Goal: Check status: Check status

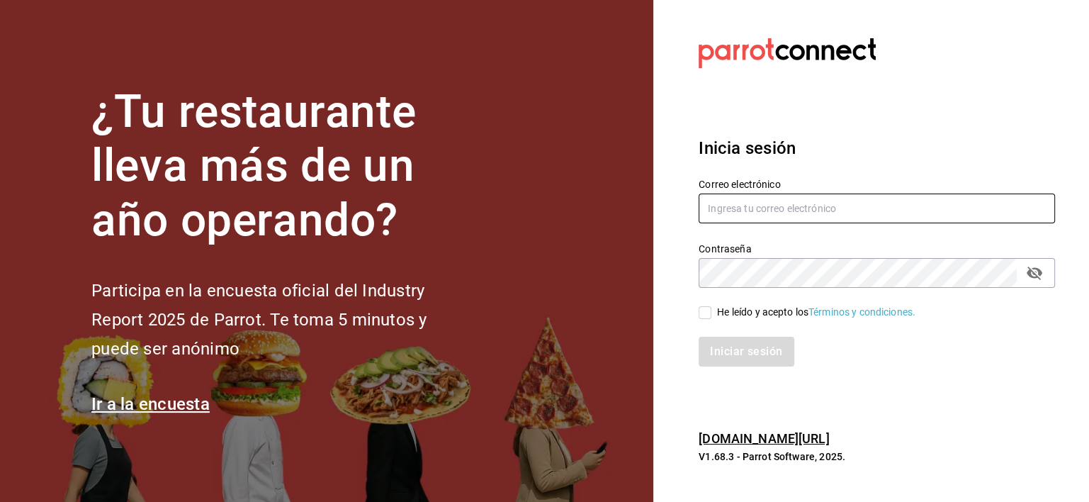
type input "[EMAIL_ADDRESS][DOMAIN_NAME]"
click at [708, 316] on input "He leído y acepto los Términos y condiciones." at bounding box center [704, 312] width 13 height 13
checkbox input "true"
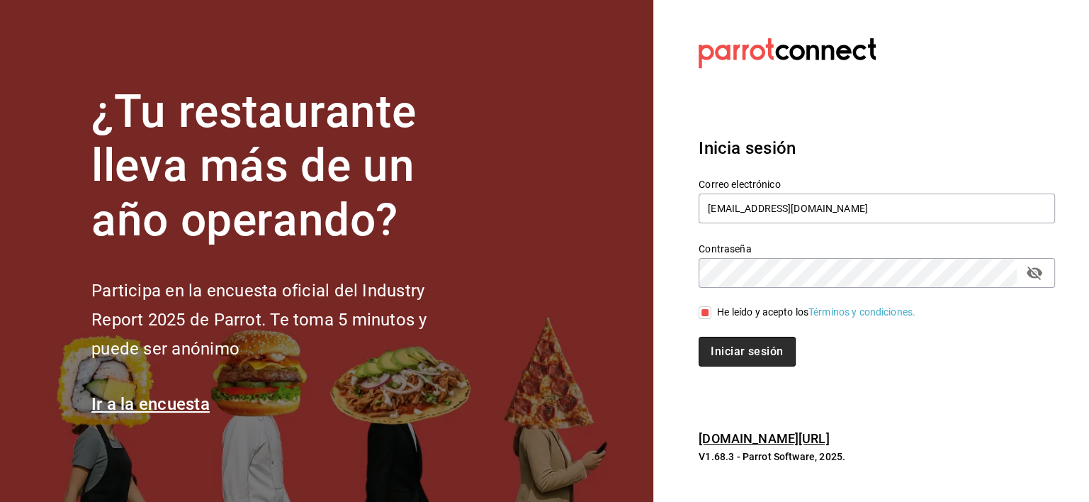
click at [735, 357] on button "Iniciar sesión" at bounding box center [746, 351] width 96 height 30
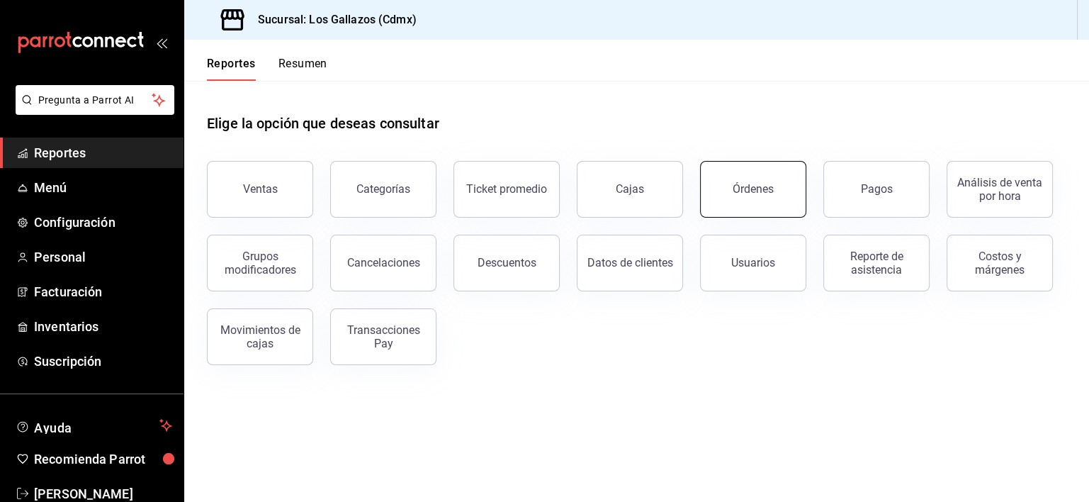
click at [757, 183] on div "Órdenes" at bounding box center [752, 188] width 41 height 13
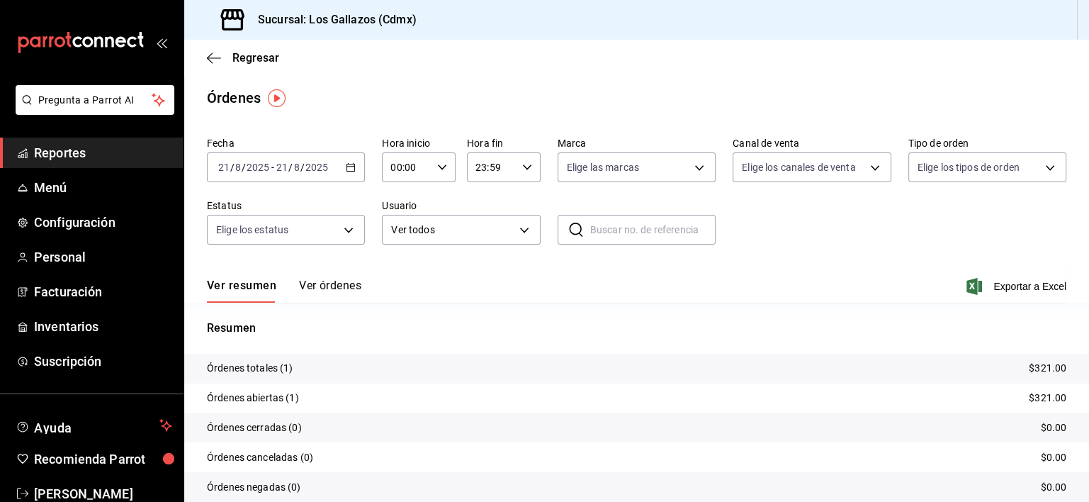
click at [346, 295] on button "Ver órdenes" at bounding box center [330, 290] width 62 height 24
